Goal: Find specific page/section: Find specific page/section

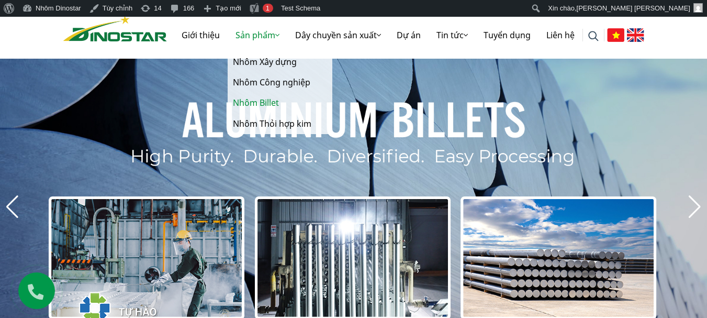
click at [263, 105] on link "Nhôm Billet" at bounding box center [280, 103] width 105 height 20
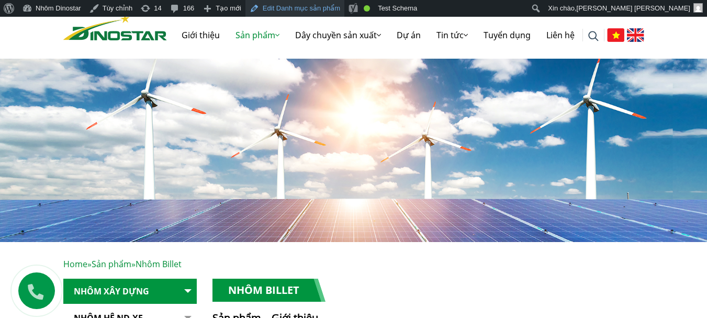
click at [315, 7] on link "Edit Danh mục sản phẩm" at bounding box center [295, 8] width 99 height 17
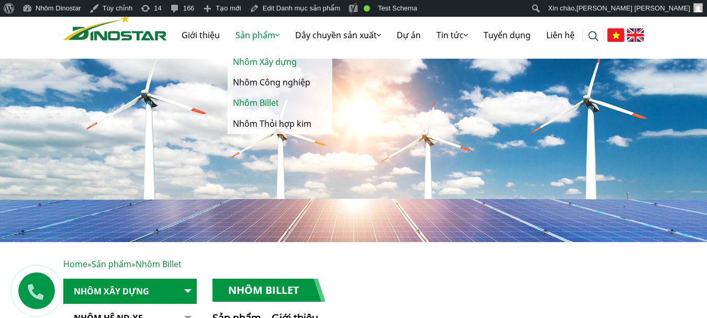
click at [270, 64] on link "Nhôm Xây dựng" at bounding box center [280, 62] width 105 height 20
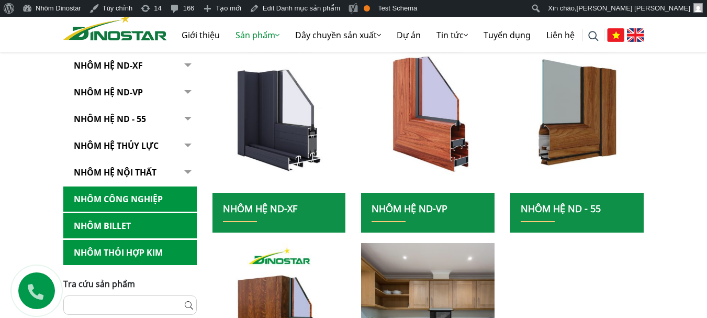
scroll to position [314, 0]
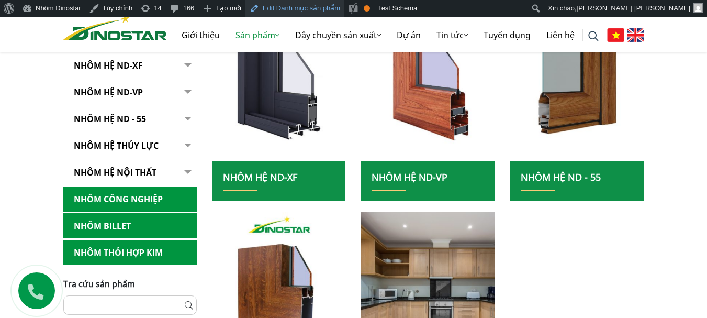
click at [268, 6] on link "Edit Danh mục sản phẩm" at bounding box center [295, 8] width 99 height 17
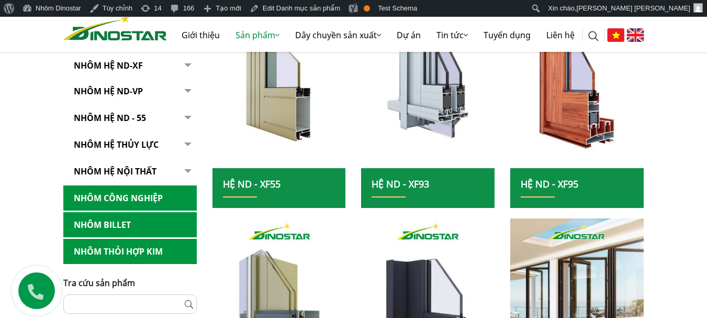
scroll to position [314, 0]
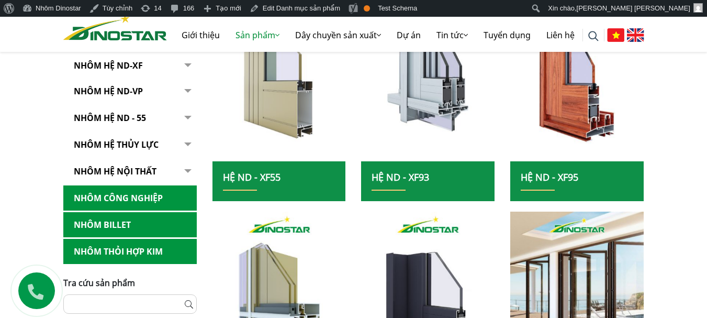
click at [284, 105] on img at bounding box center [279, 79] width 143 height 175
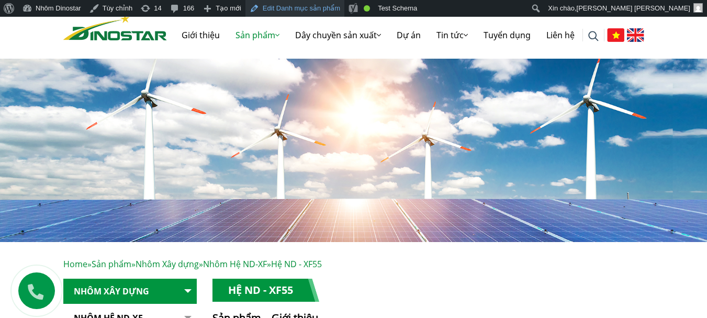
drag, startPoint x: 0, startPoint y: 0, endPoint x: 303, endPoint y: 8, distance: 303.2
click at [303, 8] on link "Edit Danh mục sản phẩm" at bounding box center [295, 8] width 99 height 17
